Goal: Transaction & Acquisition: Purchase product/service

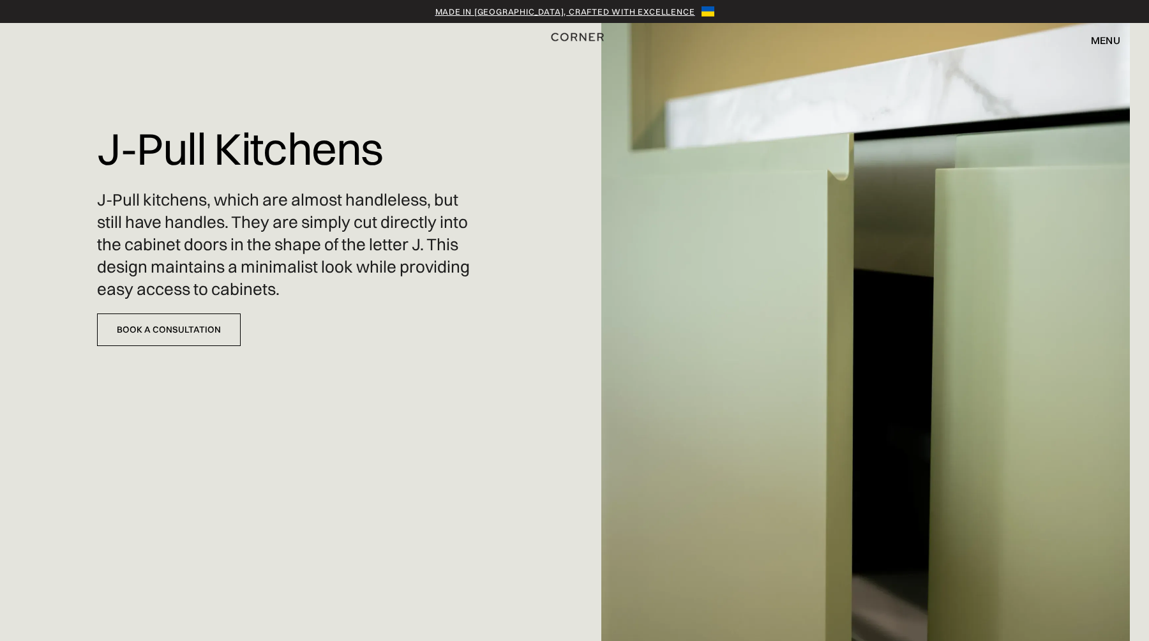
click at [587, 32] on img "home" at bounding box center [577, 37] width 52 height 17
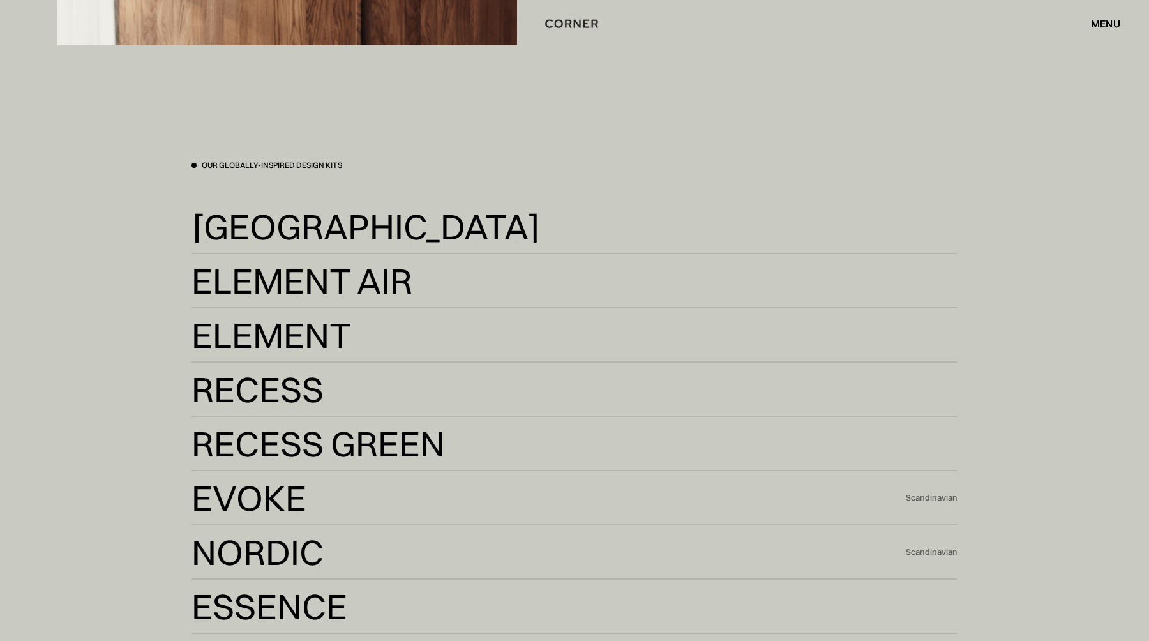
scroll to position [3101, 0]
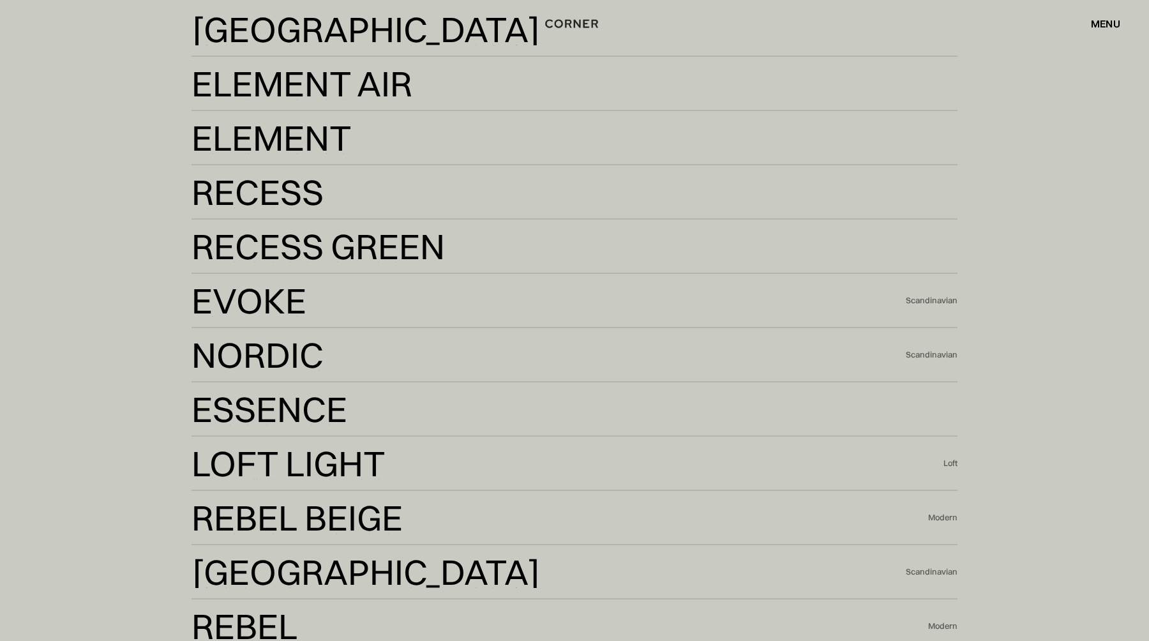
click at [268, 33] on div "Shop Kitchens Shop Kitchens How it works How it works Projects Projects Inspira…" at bounding box center [574, 24] width 1149 height 22
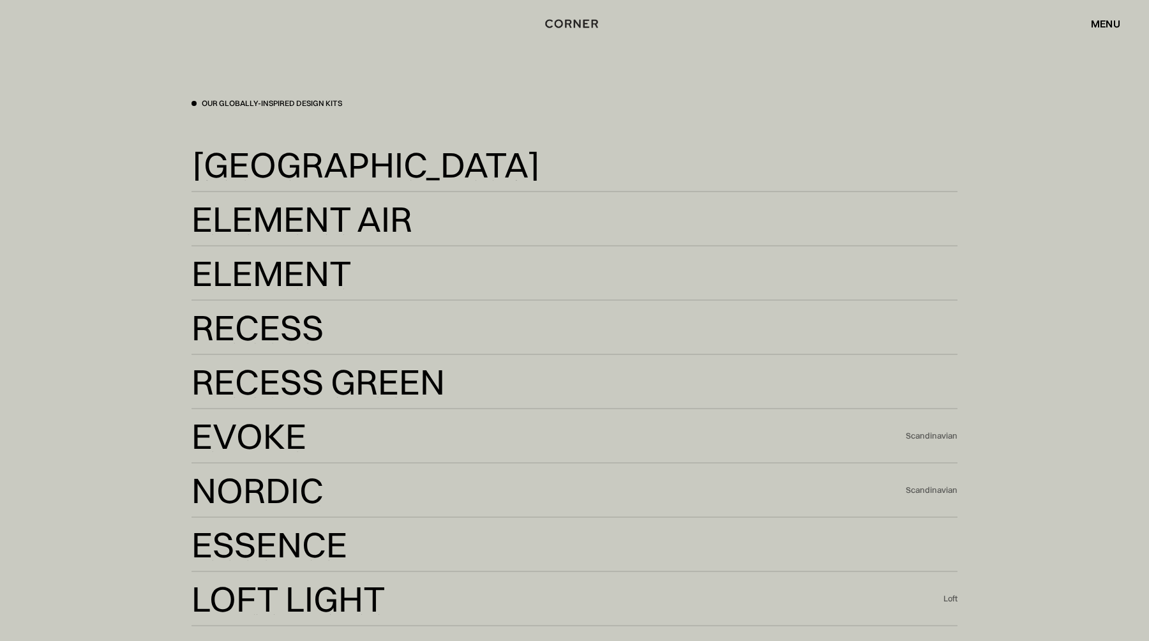
scroll to position [2946, 0]
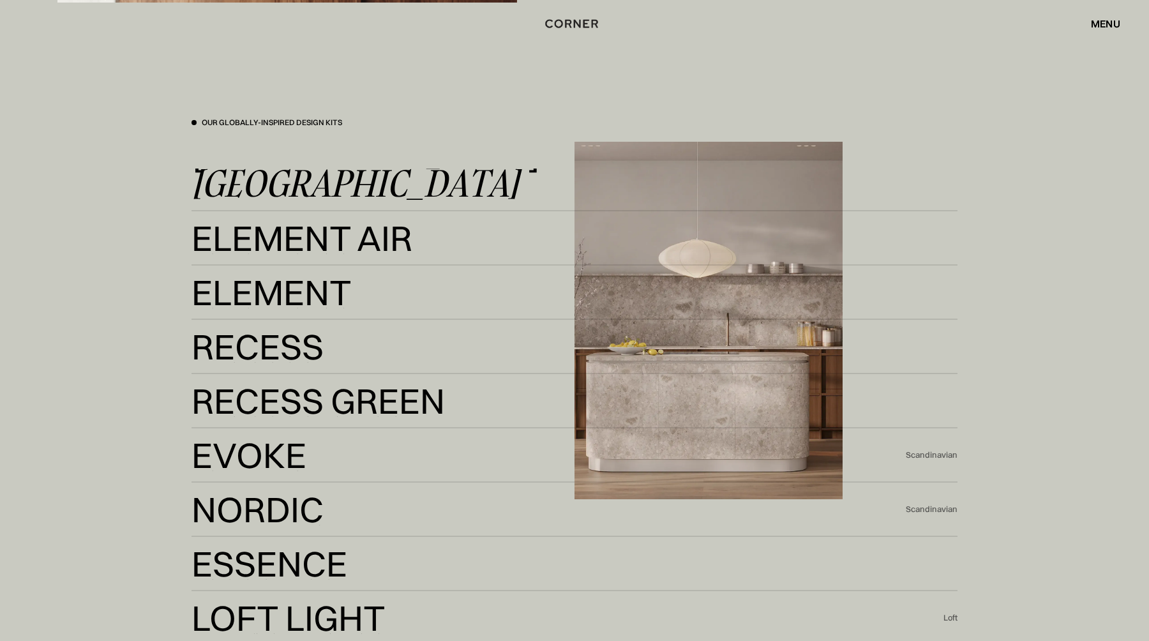
click at [266, 181] on div "[GEOGRAPHIC_DATA]" at bounding box center [356, 184] width 328 height 31
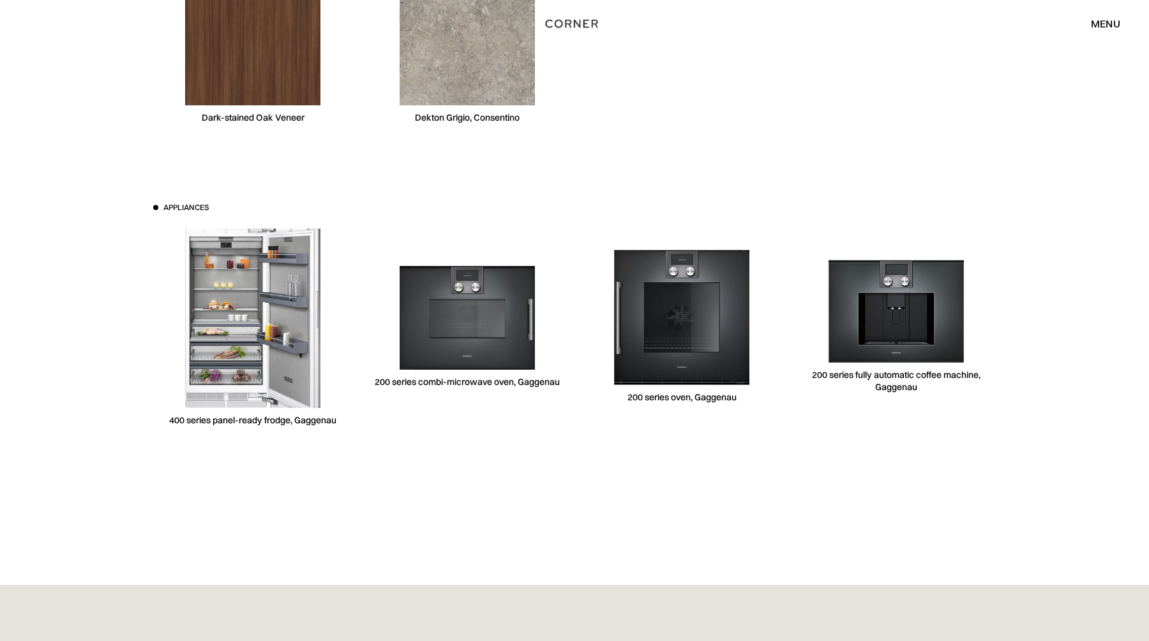
scroll to position [3845, 0]
click at [276, 60] on img at bounding box center [252, 36] width 135 height 135
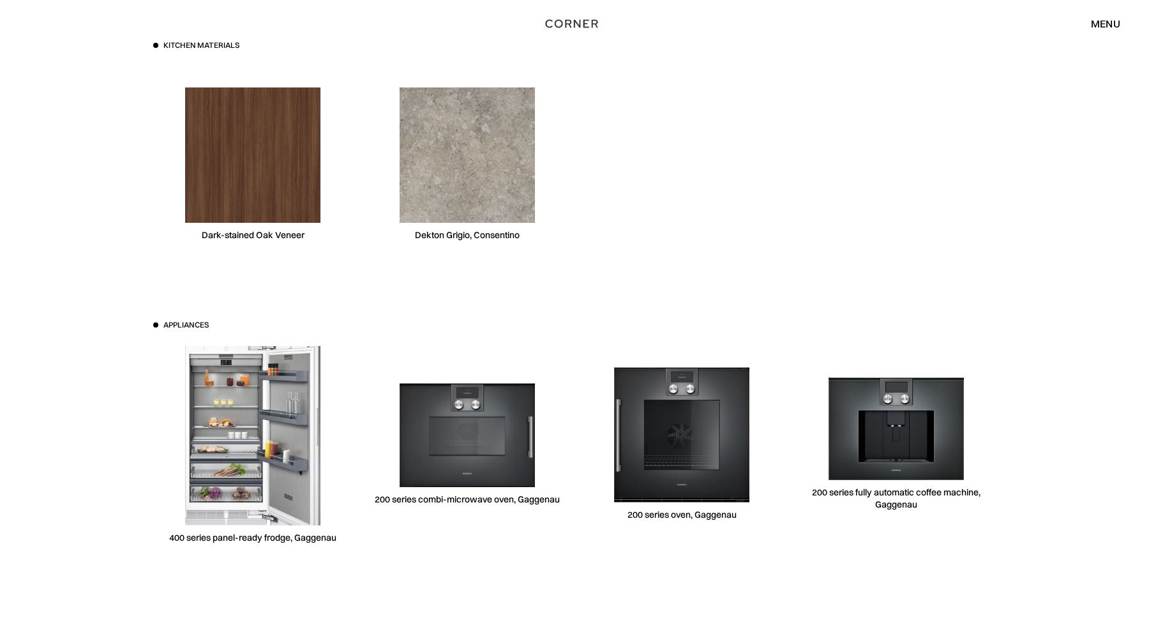
scroll to position [3722, 0]
